Goal: Check status: Check status

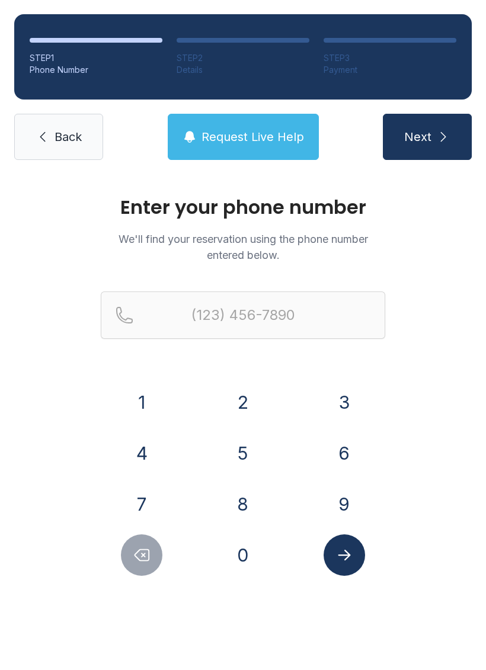
click at [143, 463] on button "4" at bounding box center [141, 452] width 41 height 41
click at [250, 538] on button "0" at bounding box center [242, 554] width 41 height 41
click at [146, 502] on button "7" at bounding box center [141, 503] width 41 height 41
click at [246, 463] on button "5" at bounding box center [242, 452] width 41 height 41
click at [255, 563] on button "0" at bounding box center [242, 554] width 41 height 41
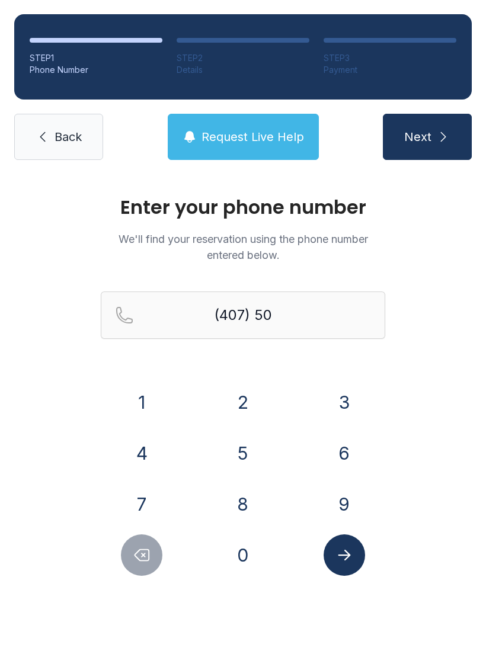
click at [246, 500] on button "8" at bounding box center [242, 503] width 41 height 41
click at [258, 415] on button "2" at bounding box center [242, 401] width 41 height 41
click at [251, 453] on button "5" at bounding box center [242, 452] width 41 height 41
click at [256, 503] on button "8" at bounding box center [242, 503] width 41 height 41
click at [146, 413] on button "1" at bounding box center [141, 401] width 41 height 41
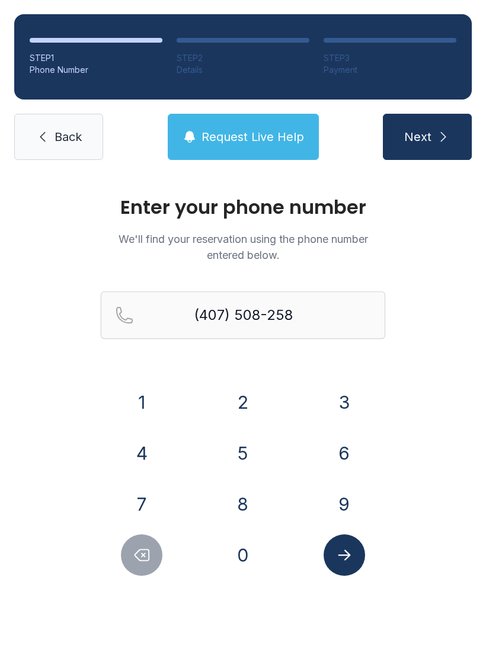
type input "[PHONE_NUMBER]"
click at [345, 558] on icon "Submit lookup form" at bounding box center [344, 555] width 18 height 18
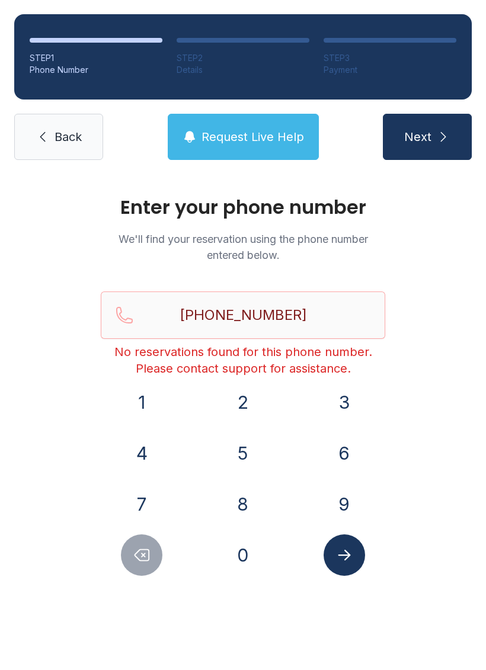
click at [80, 157] on link "Back" at bounding box center [58, 137] width 89 height 46
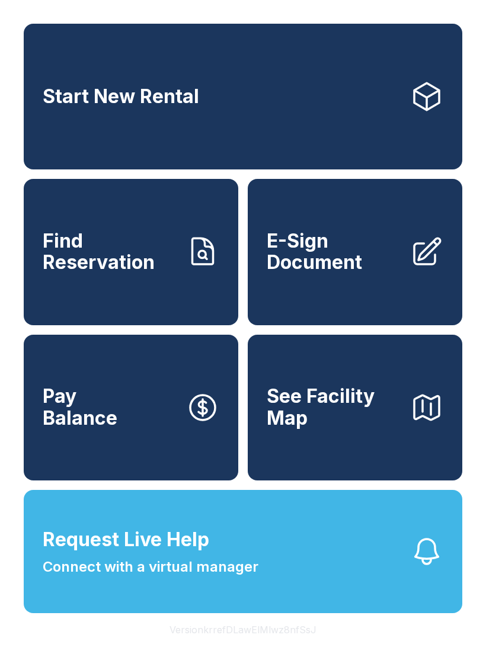
click at [400, 590] on button "Request Live Help Connect with a virtual manager" at bounding box center [243, 551] width 438 height 123
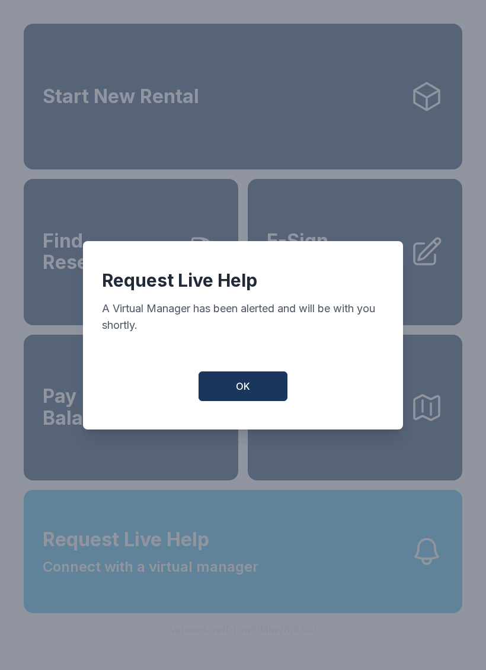
click at [244, 384] on button "OK" at bounding box center [242, 386] width 89 height 30
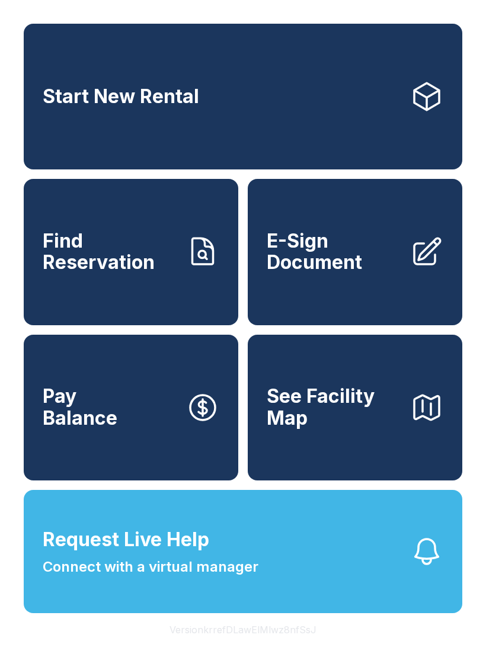
click at [241, 578] on span "Connect with a virtual manager" at bounding box center [151, 566] width 216 height 21
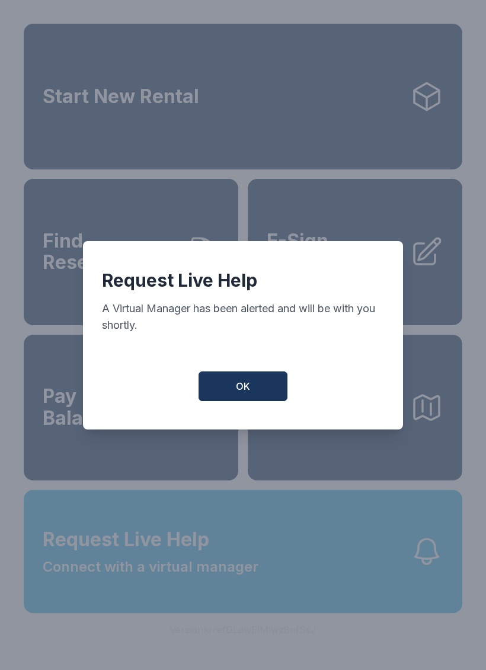
click at [254, 385] on button "OK" at bounding box center [242, 386] width 89 height 30
